Goal: Check status: Check status

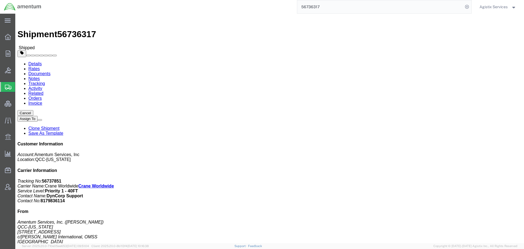
click at [485, 10] on div "Agistix Services" at bounding box center [497, 7] width 45 height 14
click at [487, 7] on span "Agistix Services" at bounding box center [493, 7] width 28 height 6
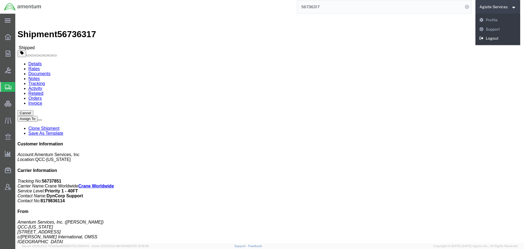
click at [491, 39] on link "Logout" at bounding box center [497, 38] width 45 height 9
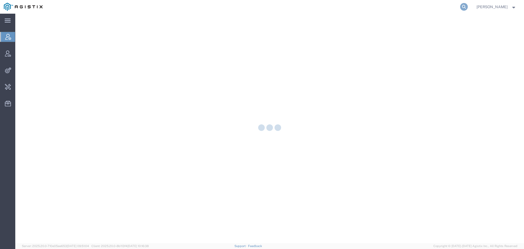
click at [468, 7] on icon at bounding box center [464, 7] width 8 height 8
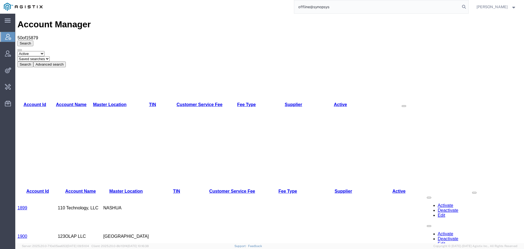
type input "offline@synopsys"
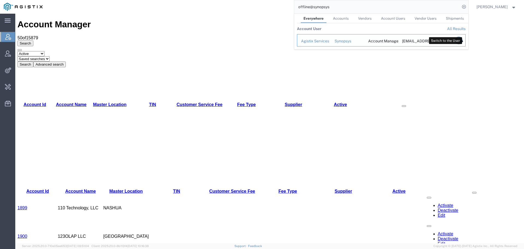
click at [462, 41] on icon "Search Results" at bounding box center [459, 41] width 8 height 8
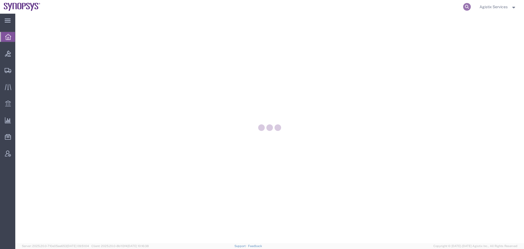
click at [464, 7] on icon at bounding box center [467, 7] width 8 height 8
paste input "56964676"
type input "56964676"
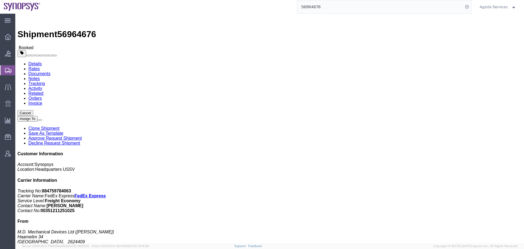
click span "button"
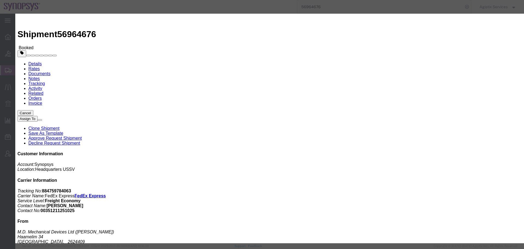
click div "Sep 29 2025 6:16 PM"
click input "6:16 PM"
type input "10:00 a"
drag, startPoint x: 175, startPoint y: 150, endPoint x: 200, endPoint y: 78, distance: 76.5
click button "Apply"
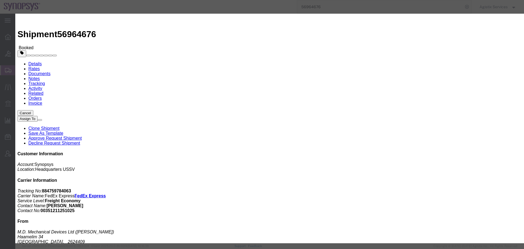
click div "Oct 01 2025 11:00 AM"
type input "2:00 PM"
click button "Apply"
click button "Save"
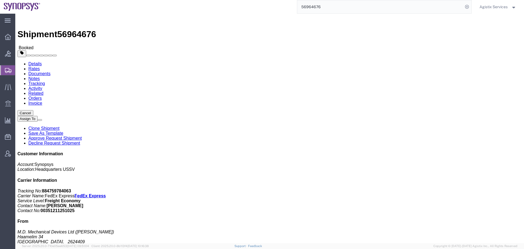
click button "Close"
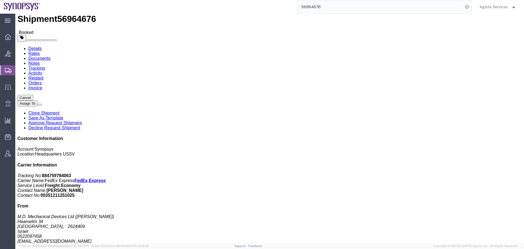
scroll to position [27, 0]
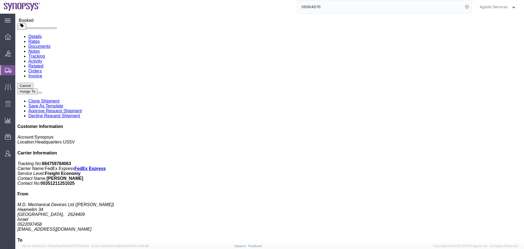
click span "button"
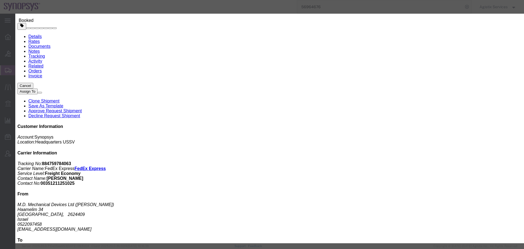
drag, startPoint x: 239, startPoint y: 73, endPoint x: 182, endPoint y: 74, distance: 57.3
click div "Weight 70 kgs lbs"
type input "150"
click button "Save"
drag, startPoint x: 338, startPoint y: 15, endPoint x: 320, endPoint y: 26, distance: 20.6
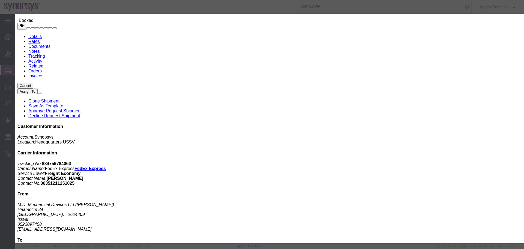
click icon "button"
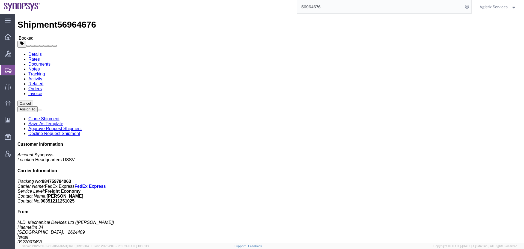
scroll to position [0, 0]
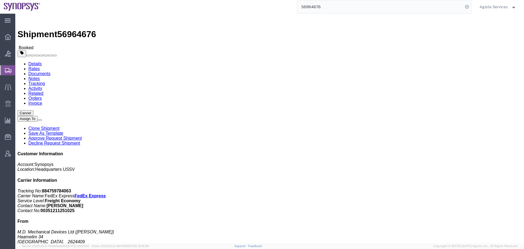
click span "56964676"
copy span "56964676"
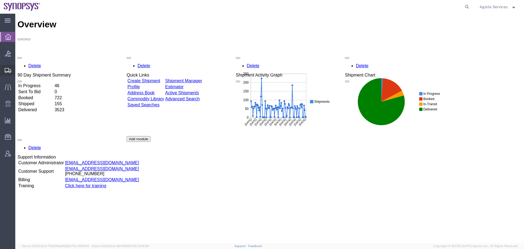
click at [0, 0] on span "Shipment Manager" at bounding box center [0, 0] width 0 height 0
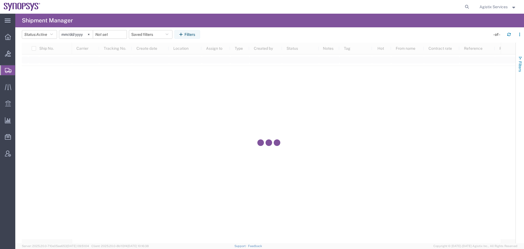
click at [518, 67] on span "Filters" at bounding box center [520, 66] width 4 height 11
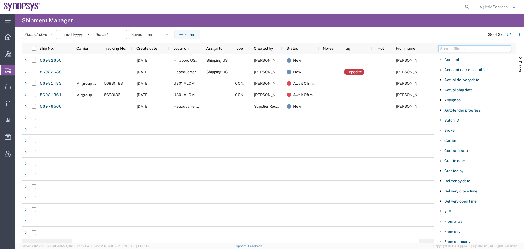
click at [473, 46] on input "Filter Columns Input" at bounding box center [474, 48] width 73 height 7
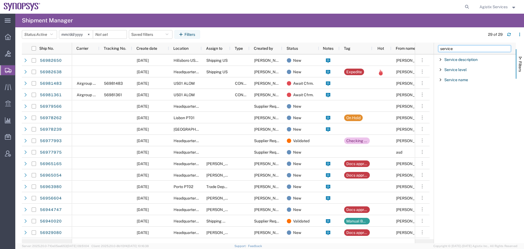
type input "service"
click at [443, 81] on div "Service name" at bounding box center [475, 80] width 82 height 10
click at [455, 104] on input "Filter Value" at bounding box center [476, 102] width 71 height 7
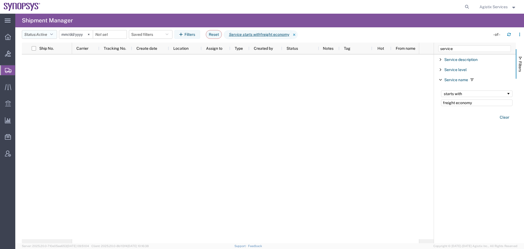
type input "freight economy"
click at [50, 34] on button "Status: Active" at bounding box center [39, 34] width 35 height 9
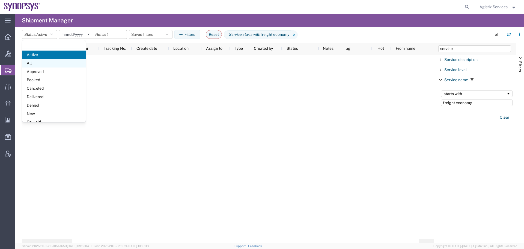
click at [43, 63] on span "All" at bounding box center [54, 63] width 64 height 8
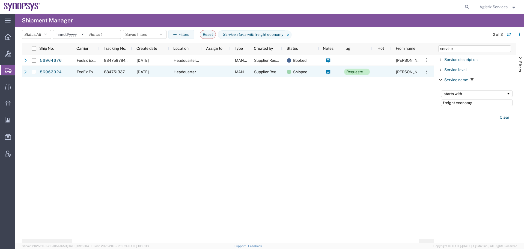
click at [108, 71] on span "884751337217" at bounding box center [117, 72] width 27 height 4
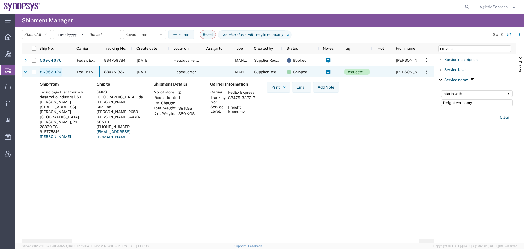
click at [54, 72] on link "56963924" at bounding box center [51, 72] width 22 height 9
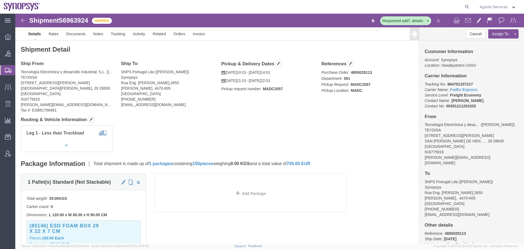
click span "56963924"
copy span "56963924"
